Goal: Answer question/provide support: Share knowledge or assist other users

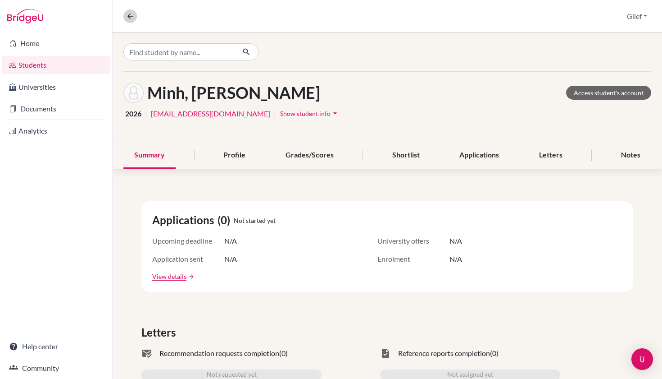
click at [132, 17] on icon at bounding box center [130, 16] width 8 height 8
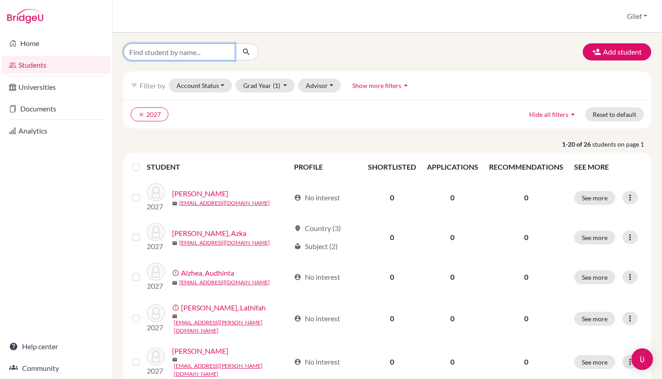
click at [189, 52] on input "Find student by name..." at bounding box center [179, 51] width 112 height 17
click at [282, 84] on button "Grad Year (1)" at bounding box center [265, 85] width 59 height 14
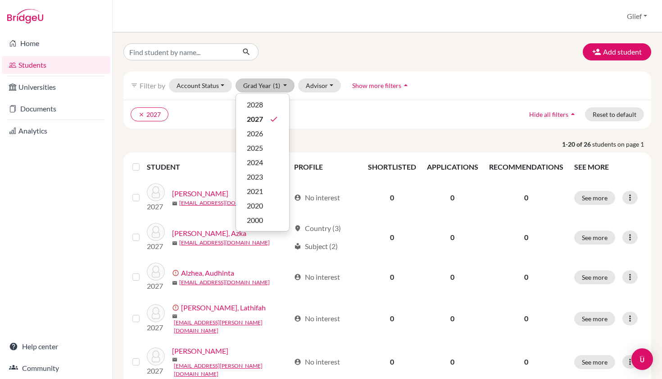
click at [328, 113] on ul "clear 2027" at bounding box center [323, 114] width 385 height 14
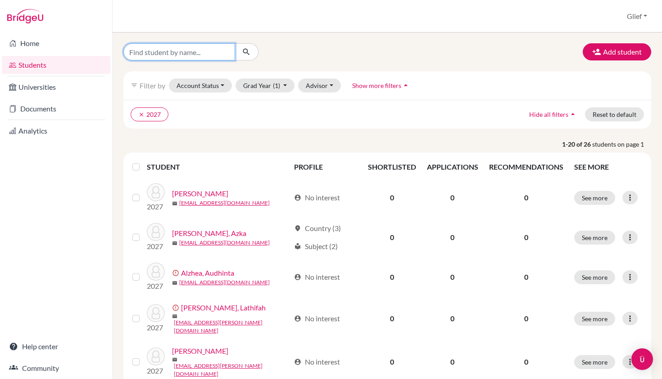
click at [188, 52] on input "Find student by name..." at bounding box center [179, 51] width 112 height 17
type input "[PERSON_NAME]"
click at [248, 51] on icon "submit" at bounding box center [246, 51] width 9 height 9
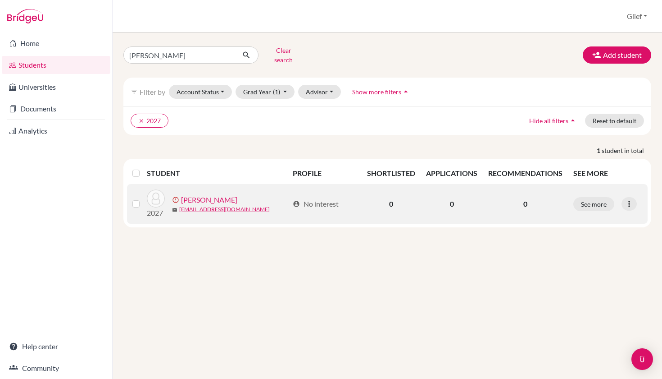
click at [237, 194] on link "[PERSON_NAME]" at bounding box center [209, 199] width 56 height 11
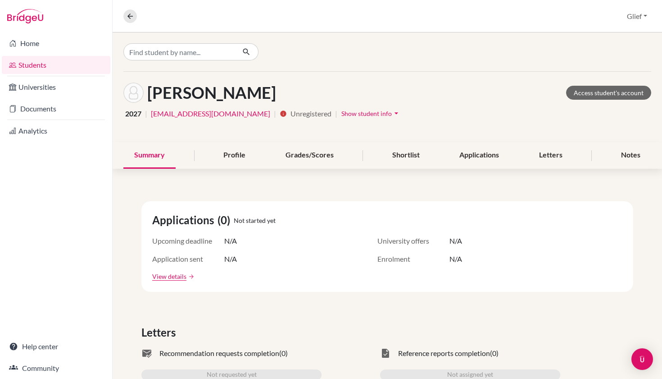
click at [385, 116] on span "Show student info" at bounding box center [367, 113] width 50 height 8
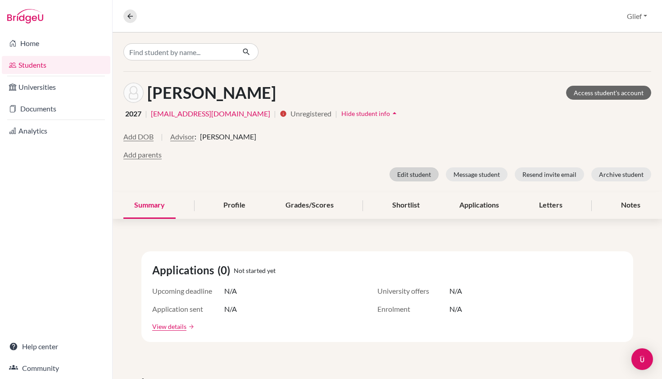
click at [421, 178] on button "Edit student" at bounding box center [414, 174] width 49 height 14
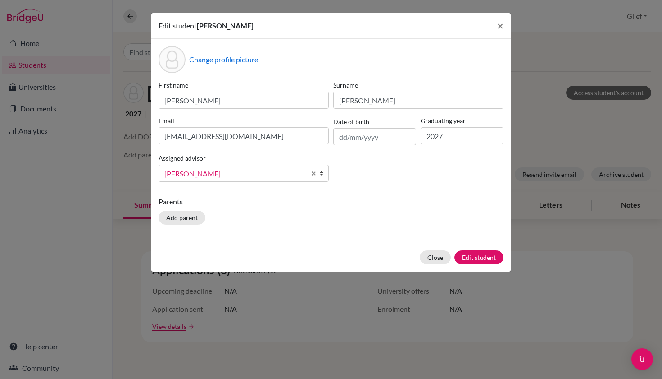
click at [322, 173] on b at bounding box center [323, 173] width 9 height 16
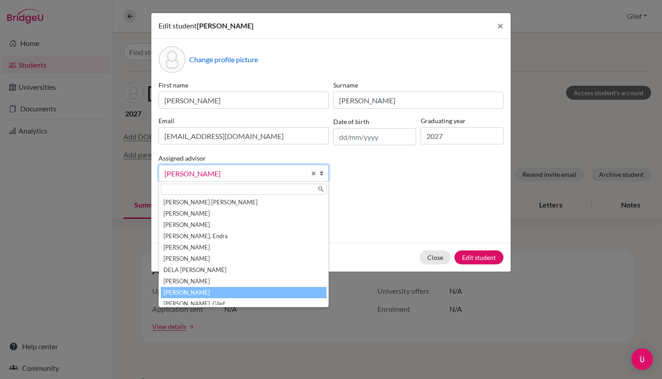
scroll to position [5, 0]
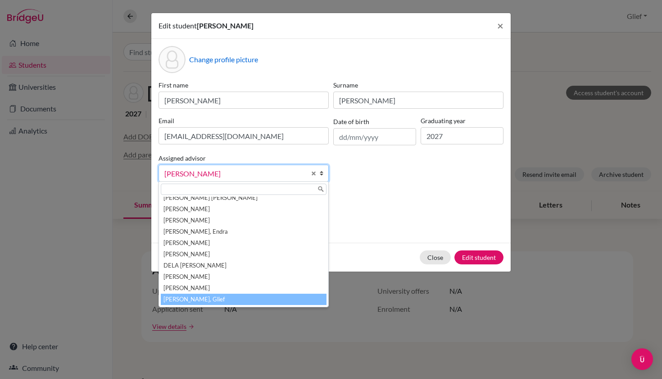
click at [208, 298] on li "Padillo, Glief" at bounding box center [244, 298] width 166 height 11
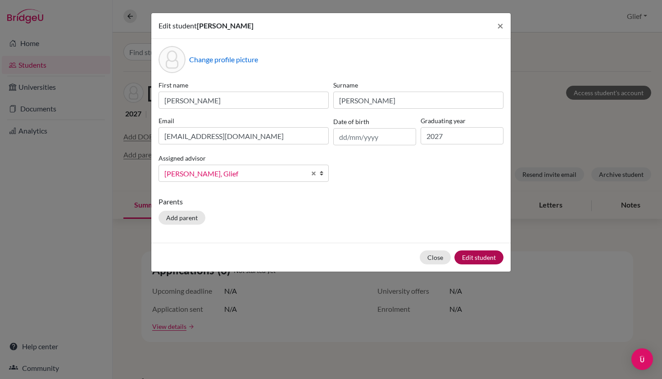
click at [475, 254] on button "Edit student" at bounding box center [479, 257] width 49 height 14
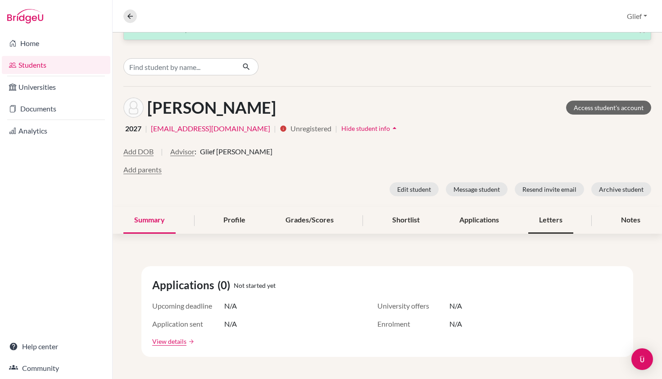
scroll to position [25, 0]
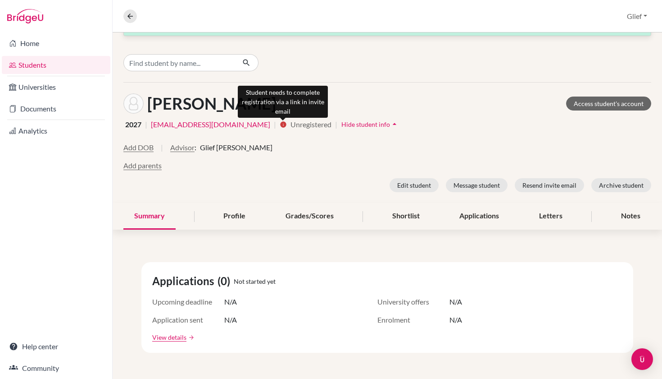
click at [283, 126] on icon "info" at bounding box center [283, 124] width 7 height 7
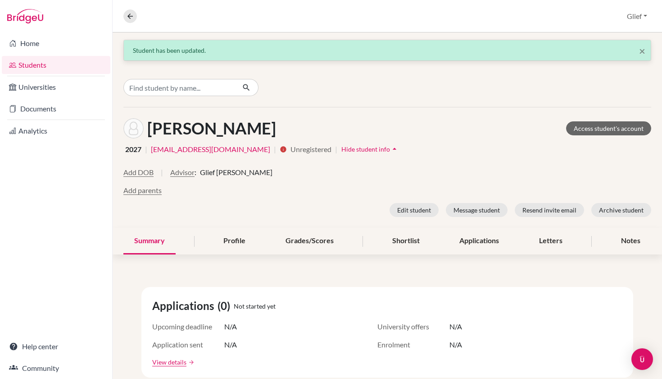
scroll to position [0, 0]
click at [164, 150] on link "[EMAIL_ADDRESS][DOMAIN_NAME]" at bounding box center [210, 149] width 119 height 11
click at [552, 211] on button "Resend invite email" at bounding box center [549, 210] width 69 height 14
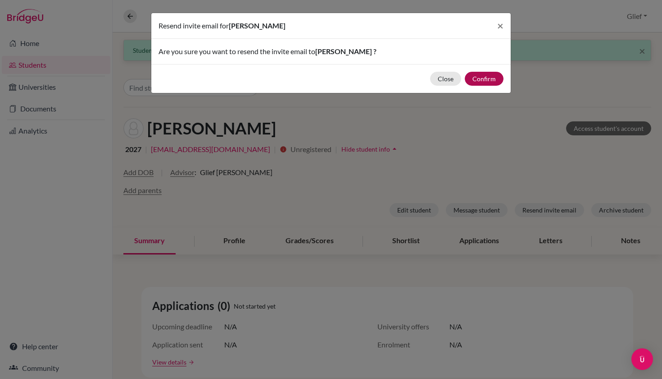
click at [493, 78] on button "Confirm" at bounding box center [484, 79] width 39 height 14
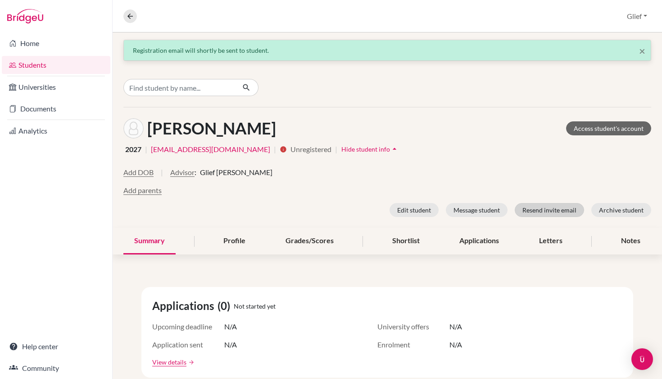
click at [570, 210] on button "Resend invite email" at bounding box center [549, 210] width 69 height 14
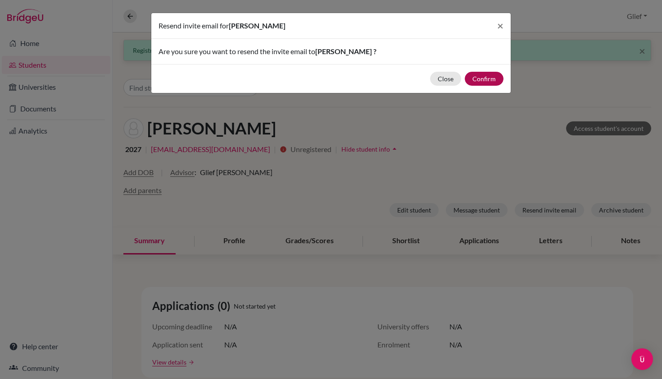
click at [494, 82] on button "Confirm" at bounding box center [484, 79] width 39 height 14
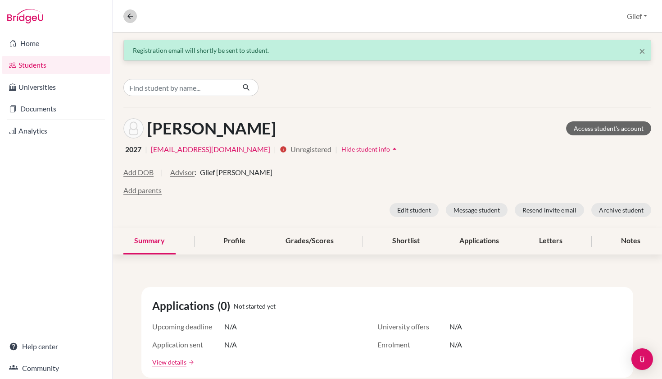
click at [131, 16] on icon at bounding box center [130, 16] width 8 height 8
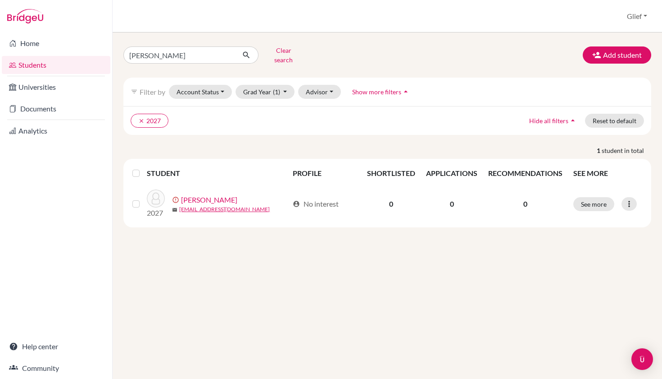
click at [67, 96] on li "Universities" at bounding box center [56, 87] width 112 height 22
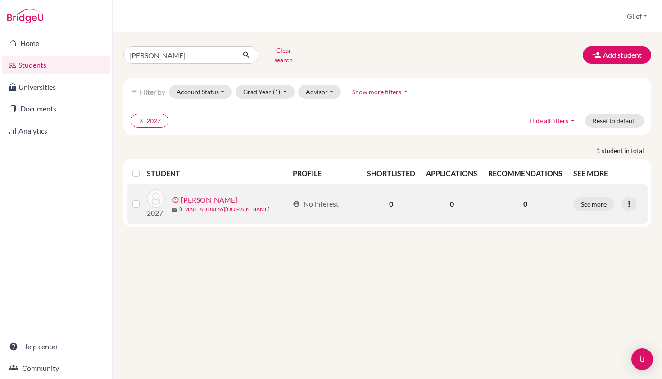
click at [207, 194] on link "[PERSON_NAME]" at bounding box center [209, 199] width 56 height 11
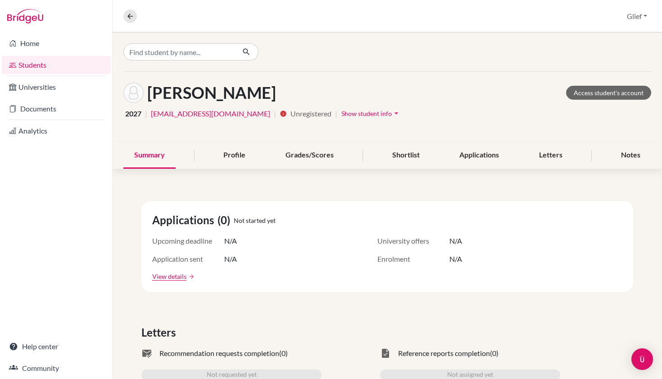
click at [37, 64] on link "Students" at bounding box center [56, 65] width 109 height 18
